Goal: Navigation & Orientation: Find specific page/section

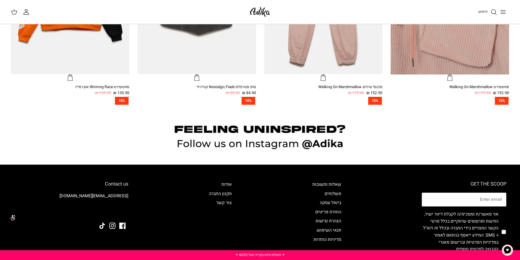
scroll to position [596, 0]
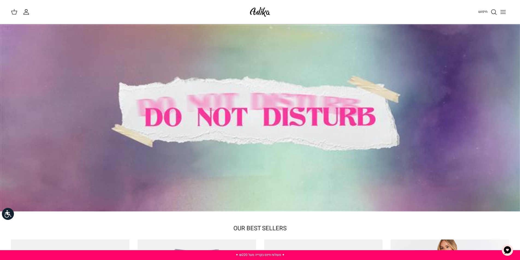
click at [501, 11] on icon "Toggle menu" at bounding box center [502, 12] width 7 height 7
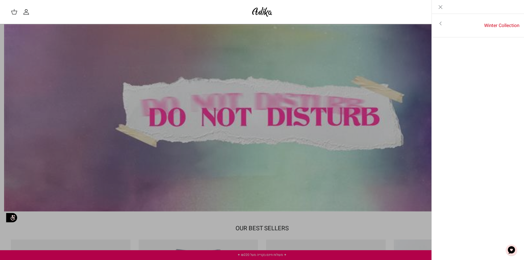
click at [441, 25] on icon "Toggle menu" at bounding box center [440, 23] width 7 height 7
click at [496, 26] on link "לכל הפריטים" at bounding box center [477, 24] width 87 height 14
